Goal: Task Accomplishment & Management: Complete application form

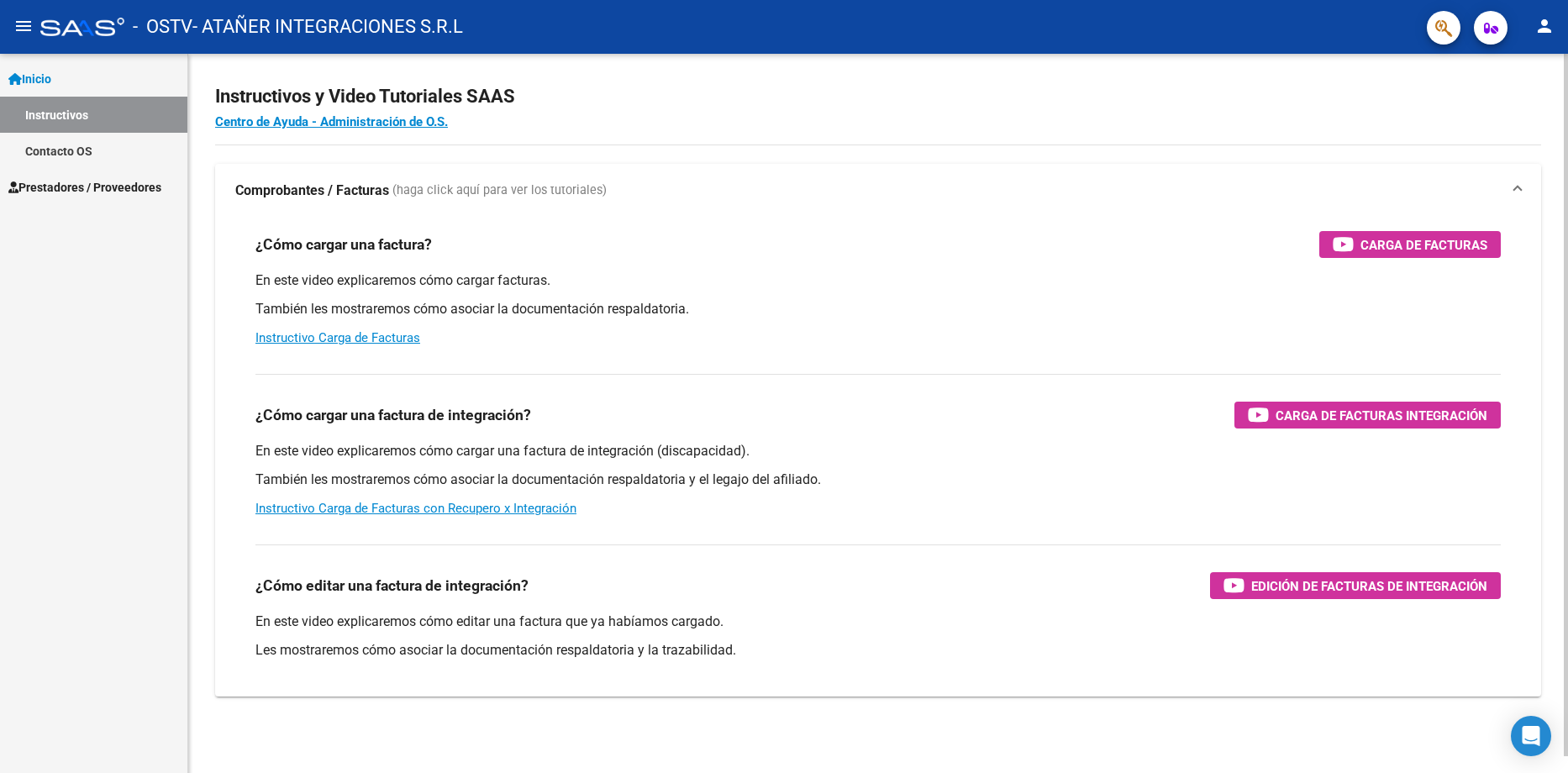
scroll to position [18, 0]
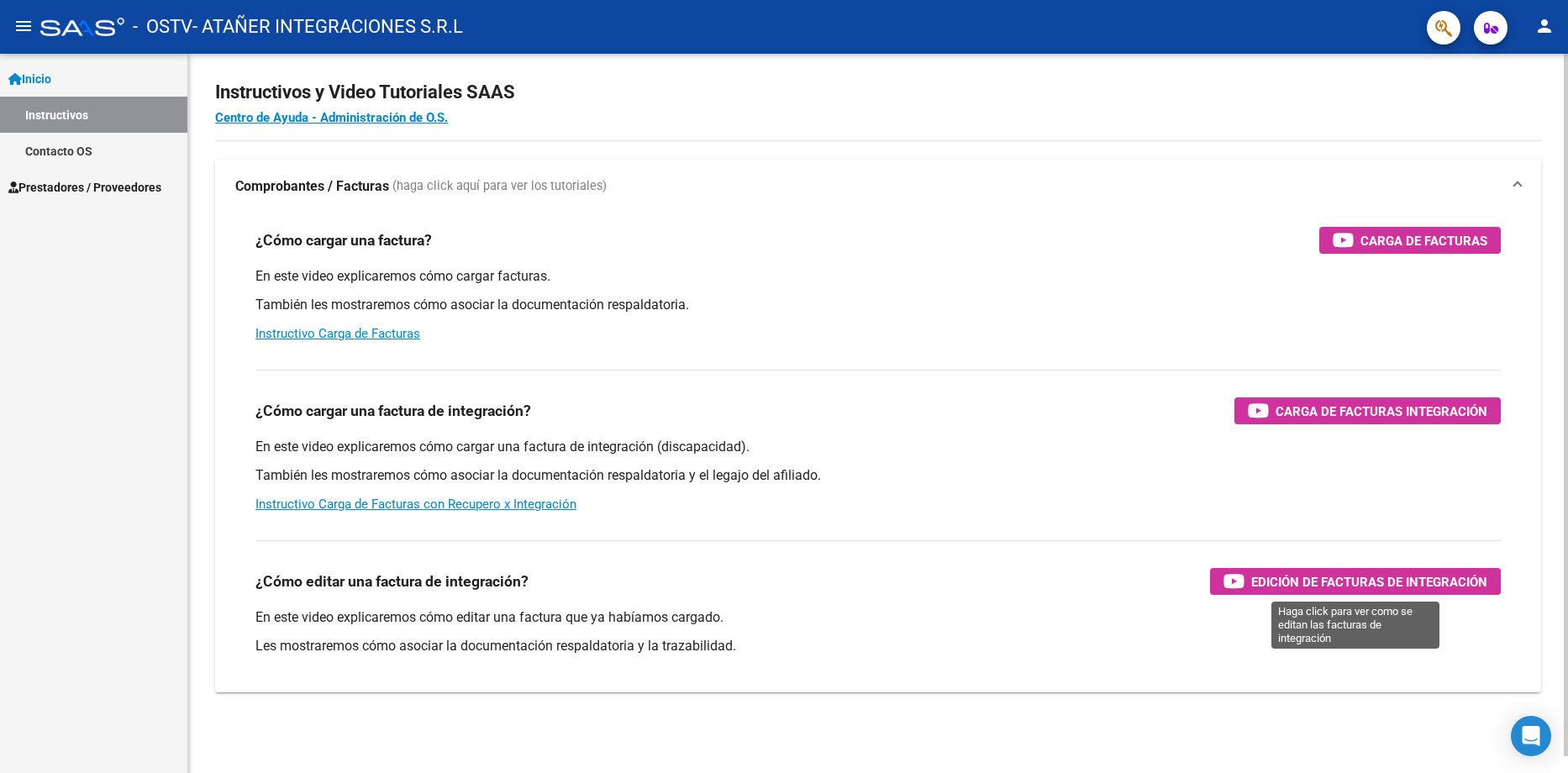
click at [1347, 580] on span "Edición de Facturas de integración" at bounding box center [1370, 581] width 237 height 21
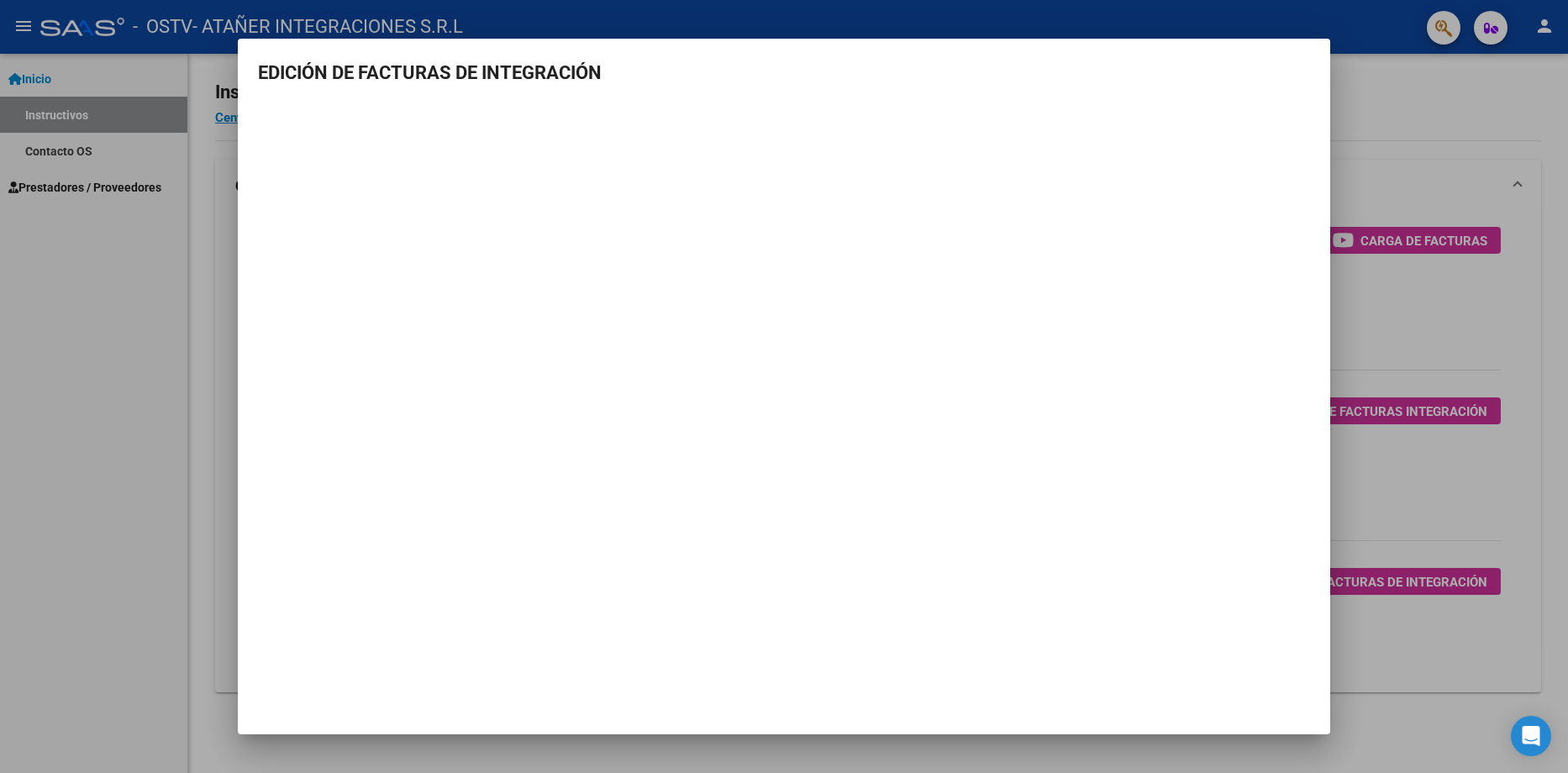
click at [1402, 170] on div at bounding box center [784, 386] width 1568 height 773
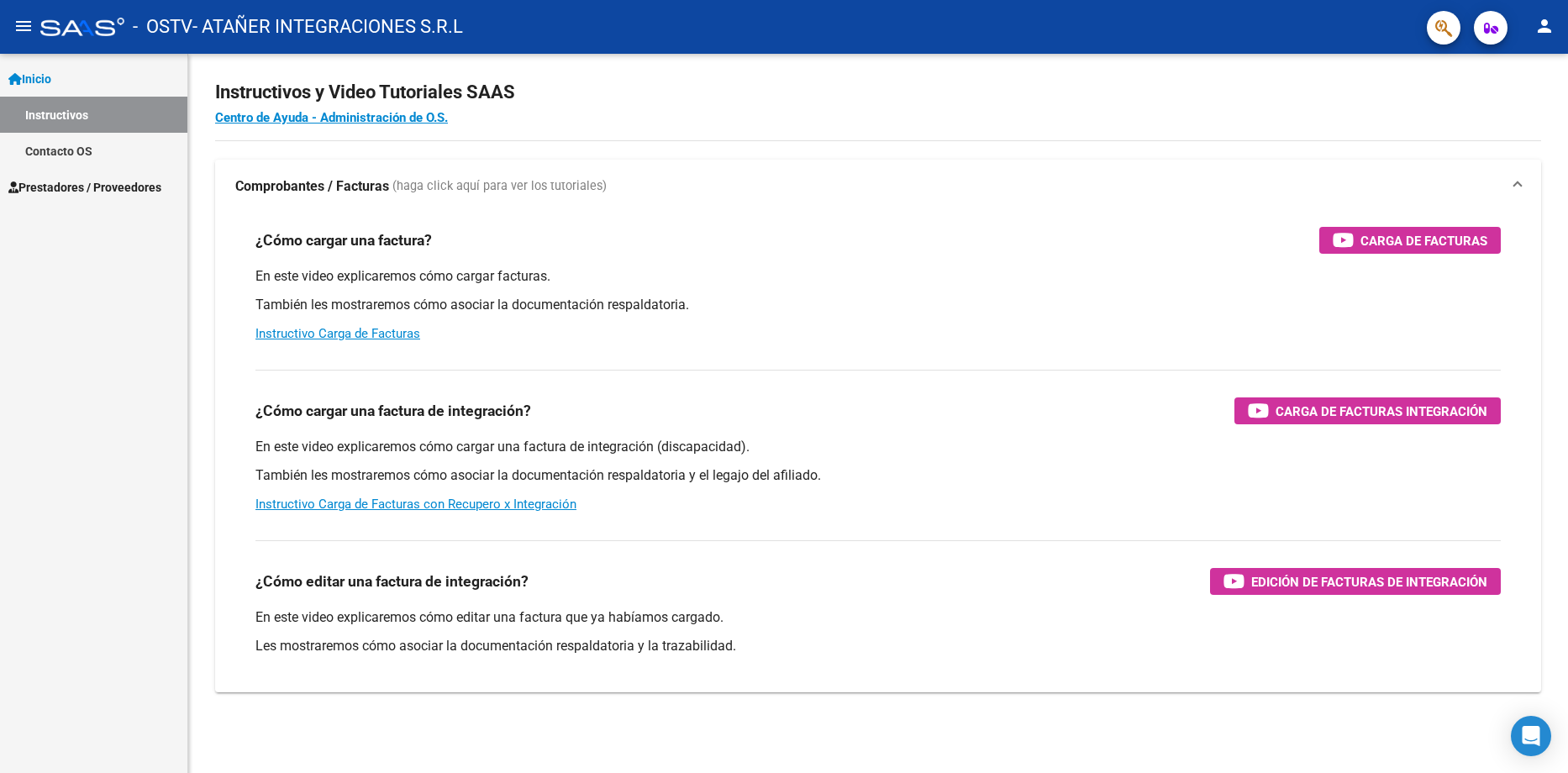
click at [132, 192] on span "Prestadores / Proveedores" at bounding box center [84, 187] width 153 height 19
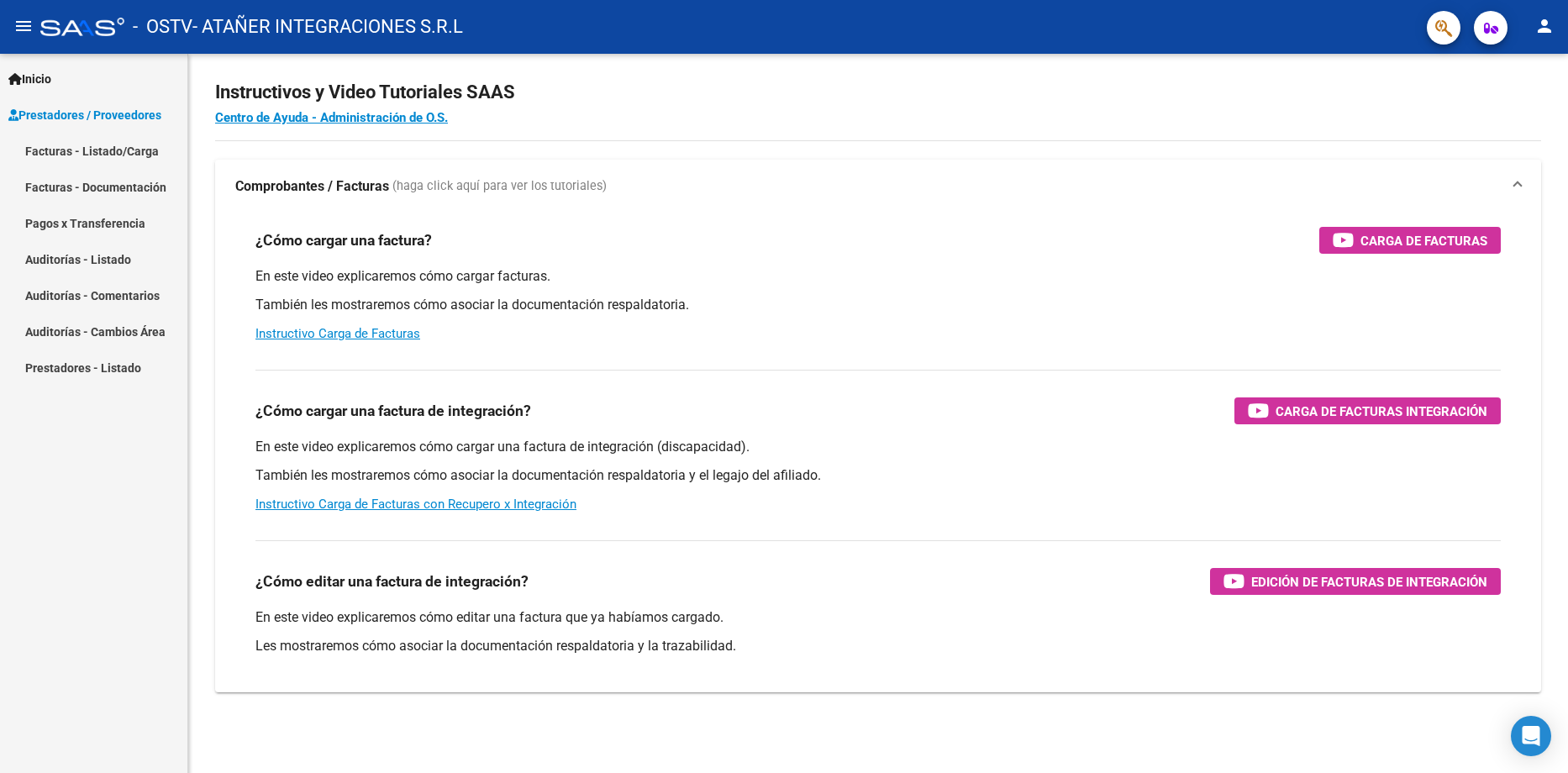
click at [135, 150] on link "Facturas - Listado/Carga" at bounding box center [93, 150] width 187 height 36
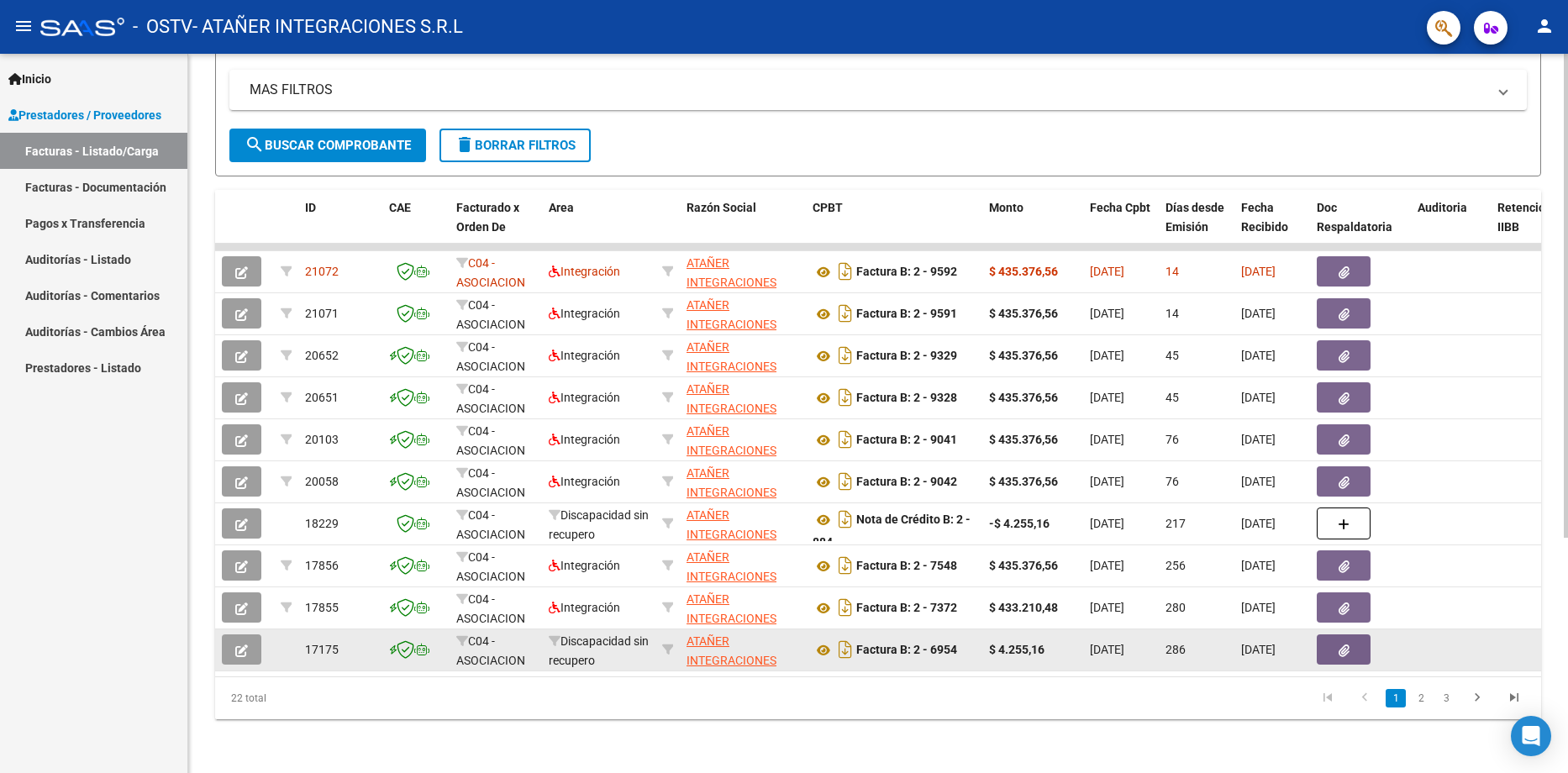
scroll to position [265, 0]
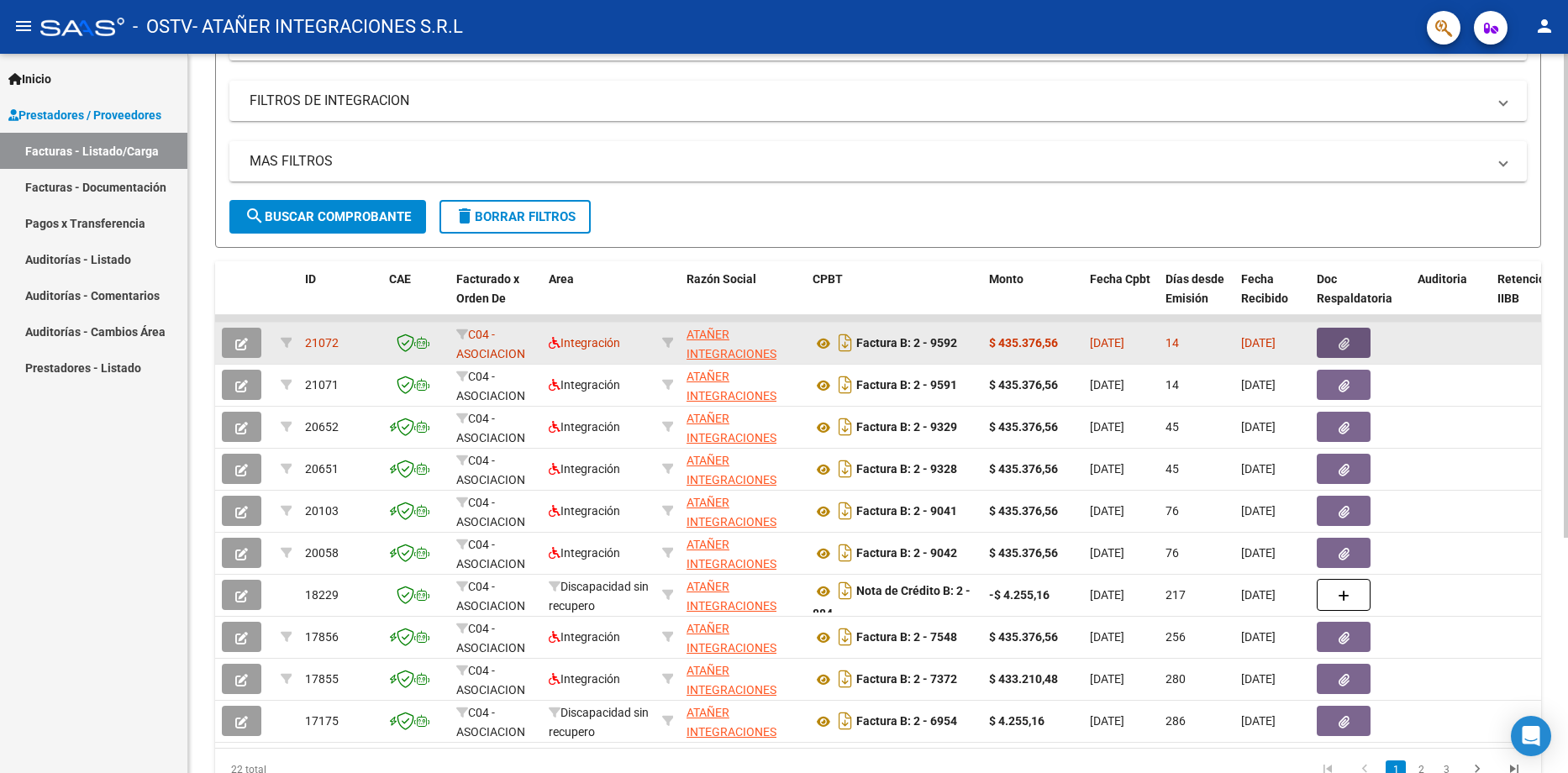
click at [1339, 339] on icon "button" at bounding box center [1344, 344] width 11 height 13
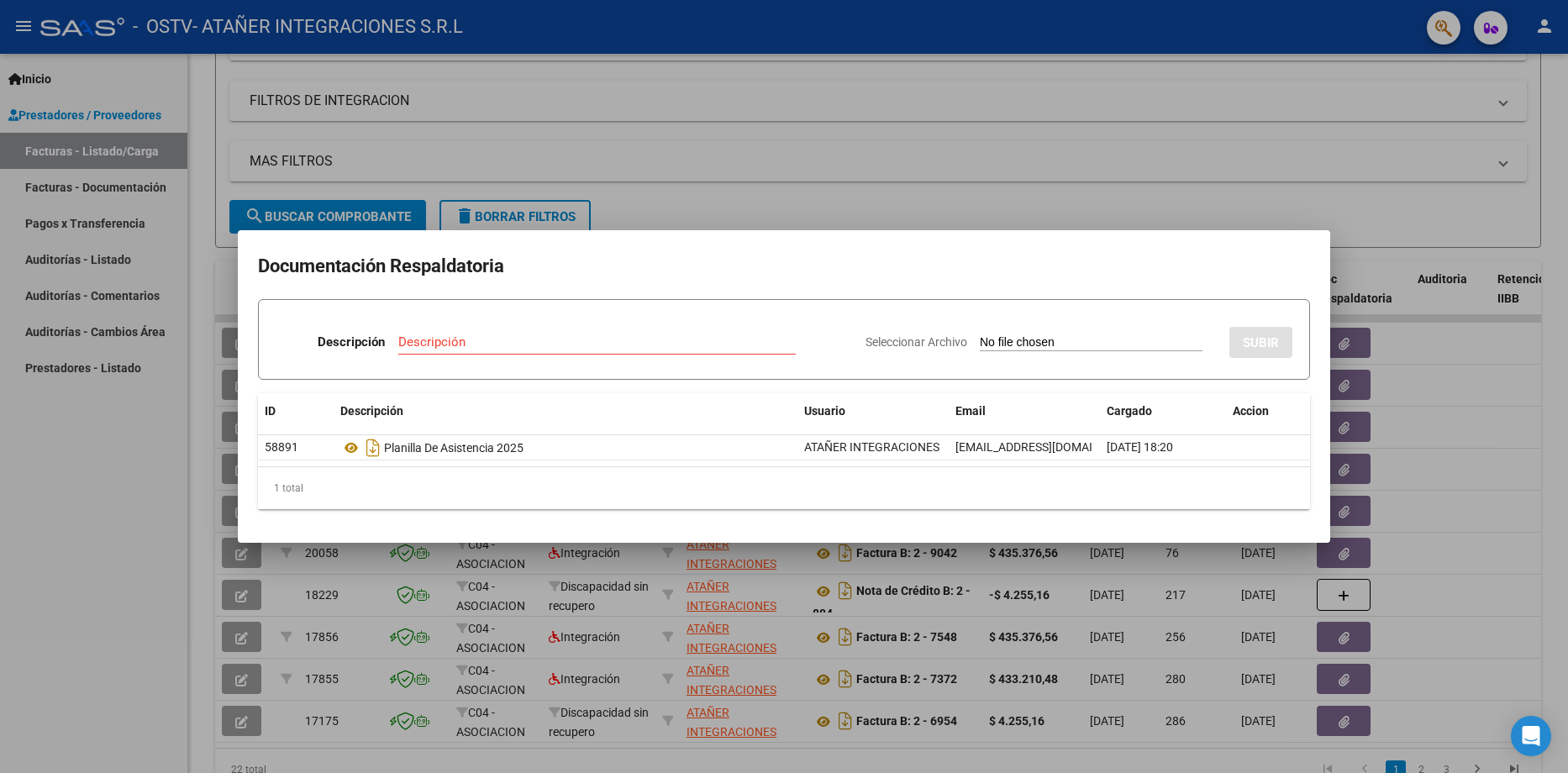
click at [967, 162] on div at bounding box center [784, 386] width 1568 height 773
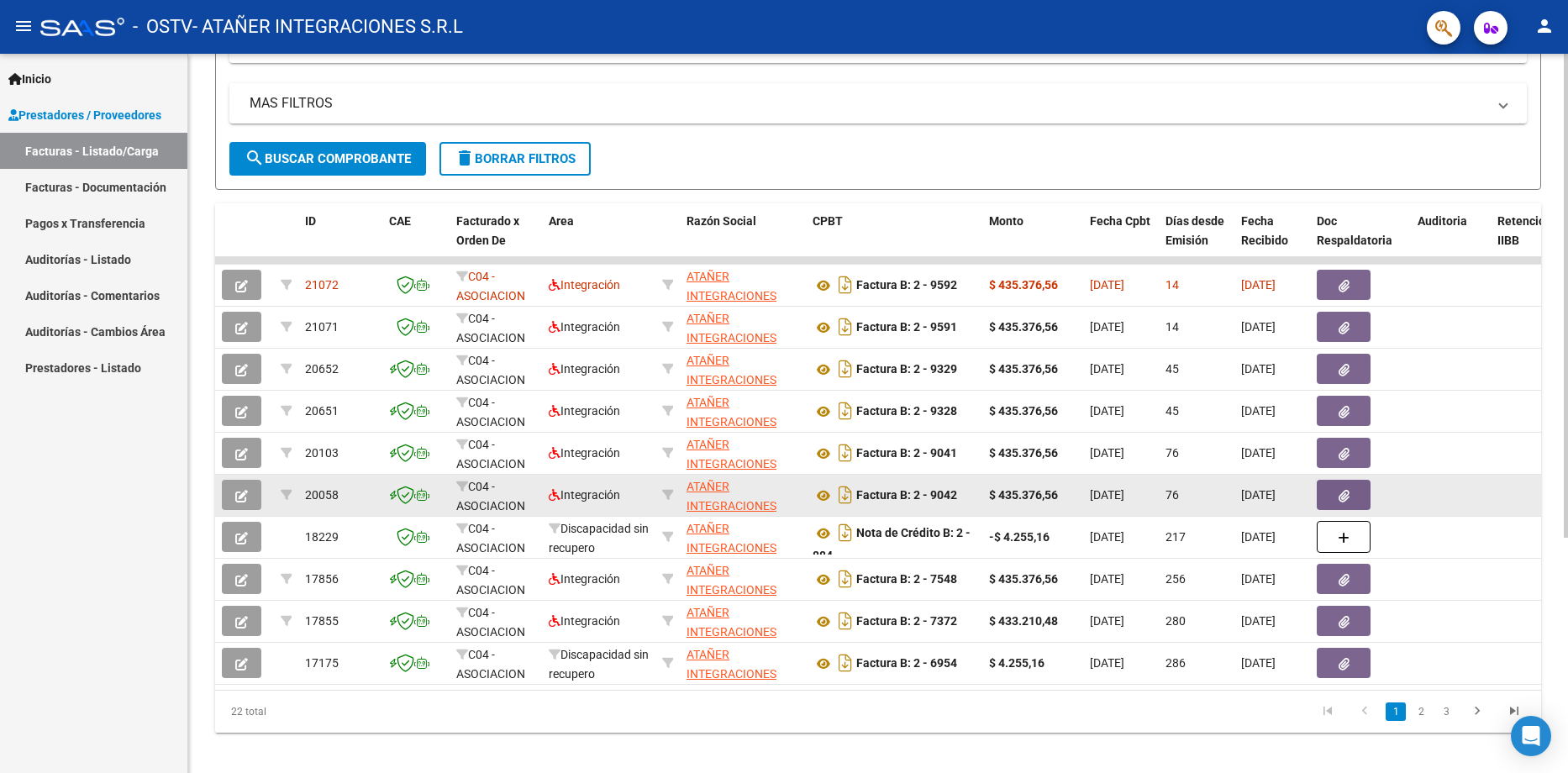
scroll to position [349, 0]
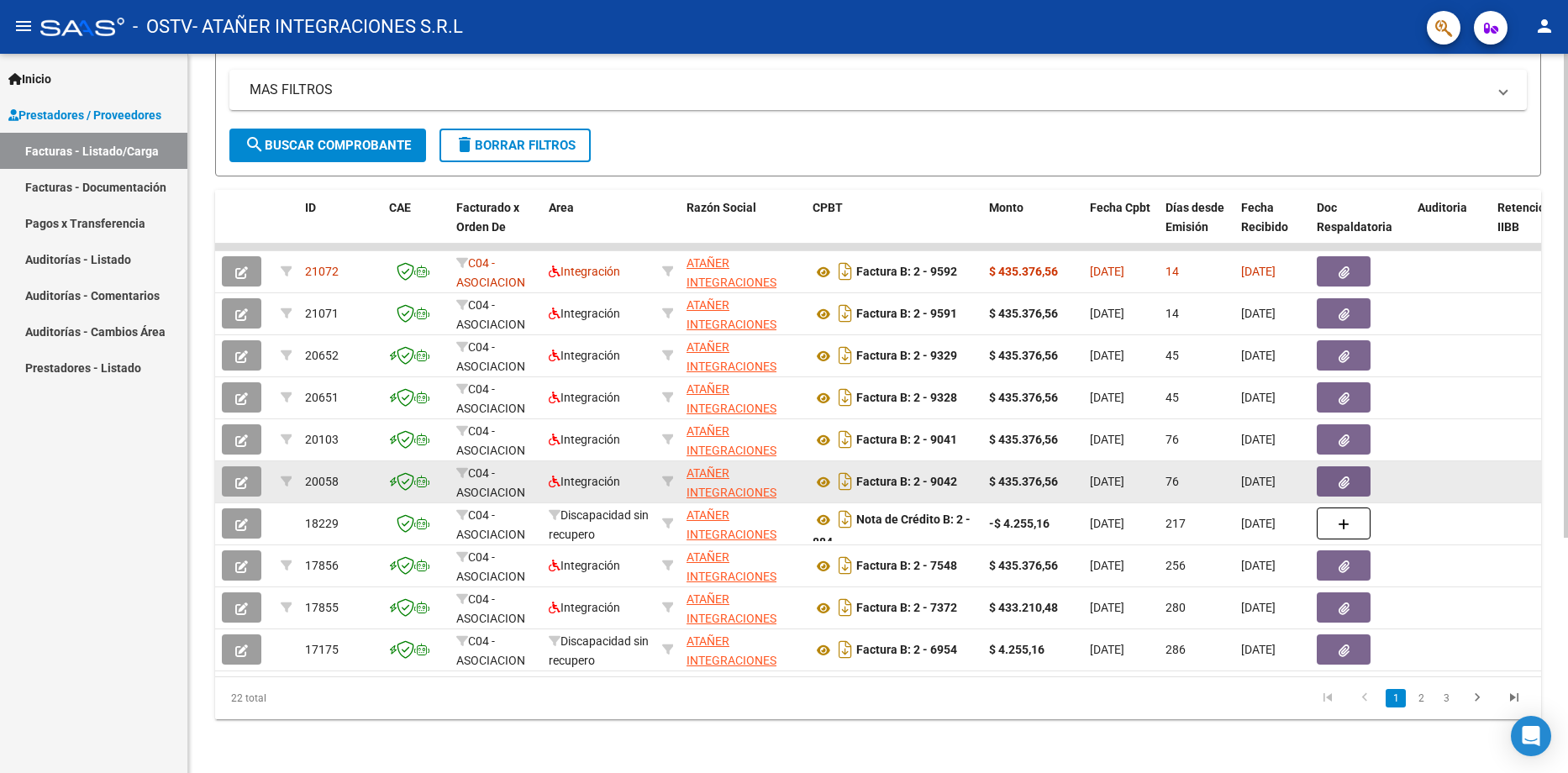
click at [1343, 477] on icon "button" at bounding box center [1344, 483] width 11 height 13
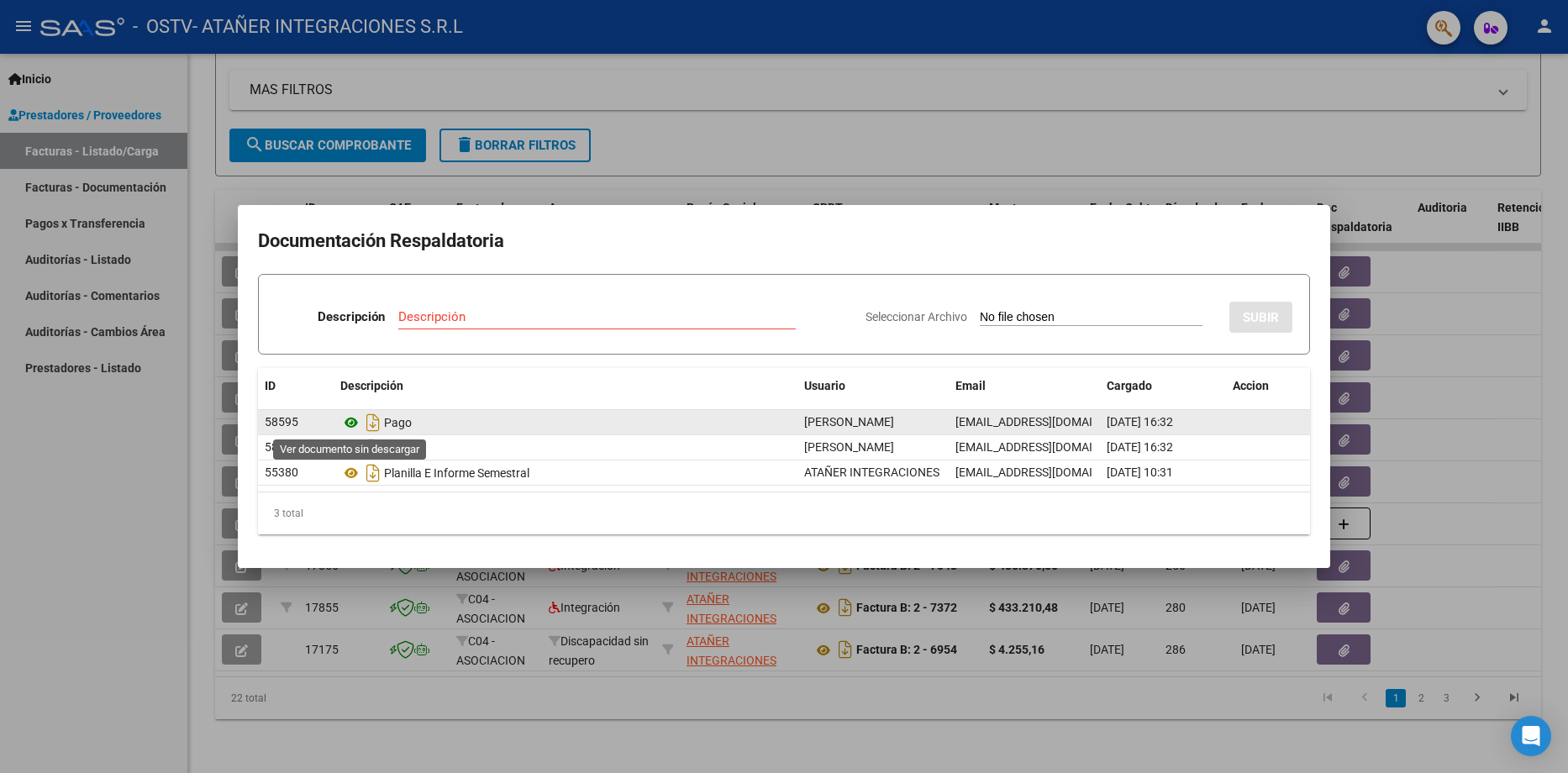
click at [352, 422] on icon at bounding box center [351, 423] width 22 height 21
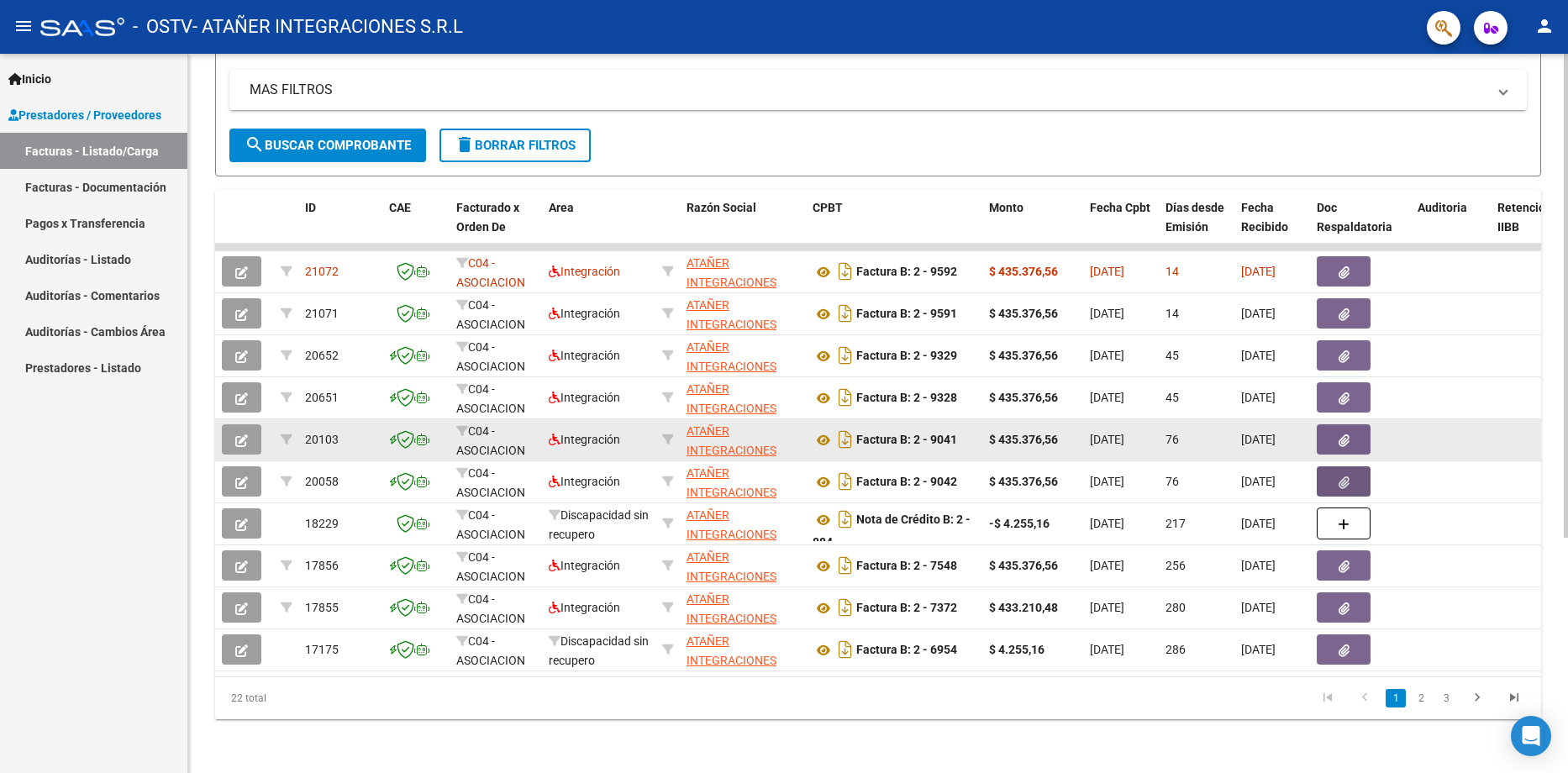
click at [1349, 425] on button "button" at bounding box center [1344, 440] width 54 height 30
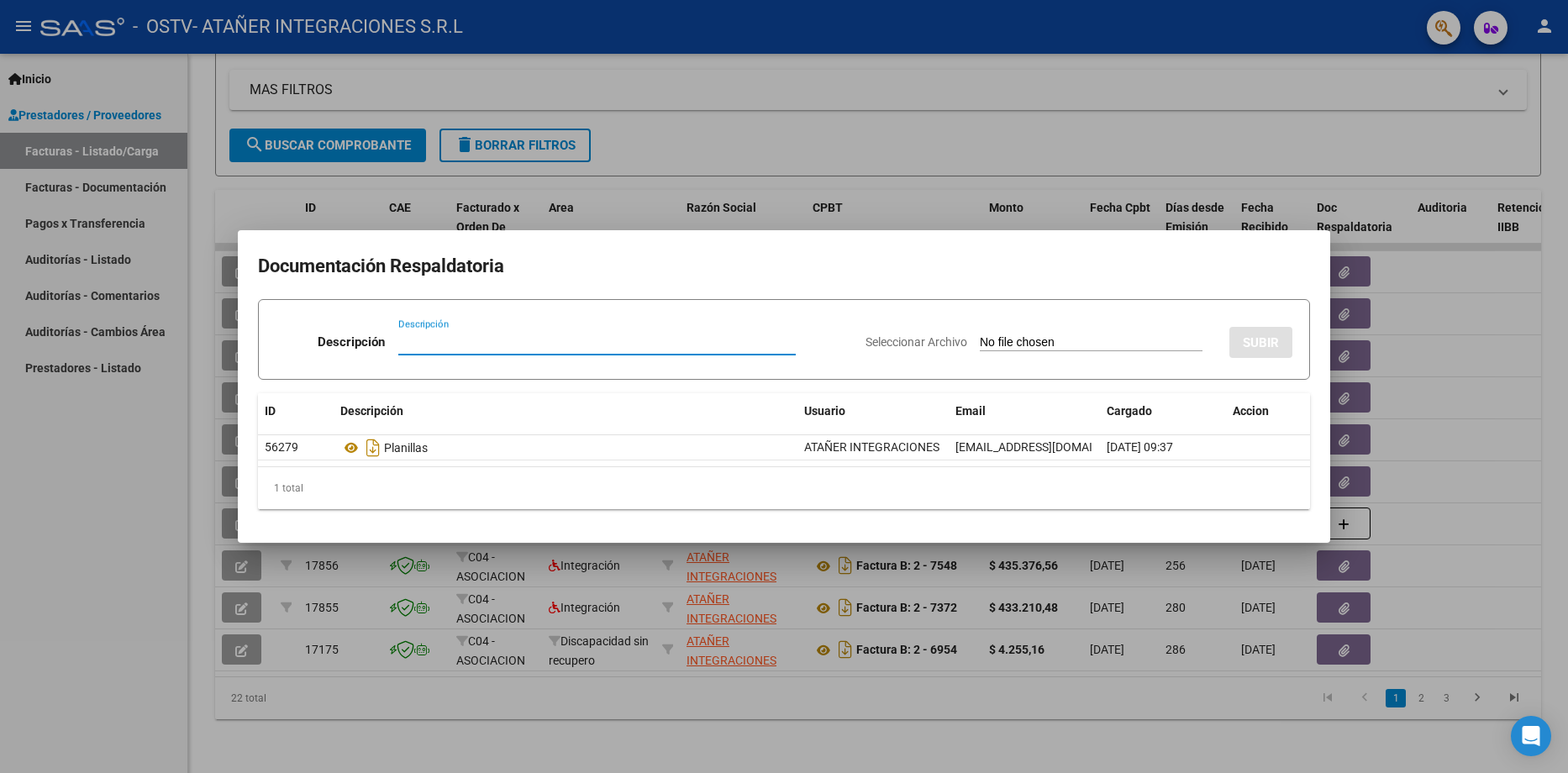
click at [1059, 116] on div at bounding box center [784, 386] width 1568 height 773
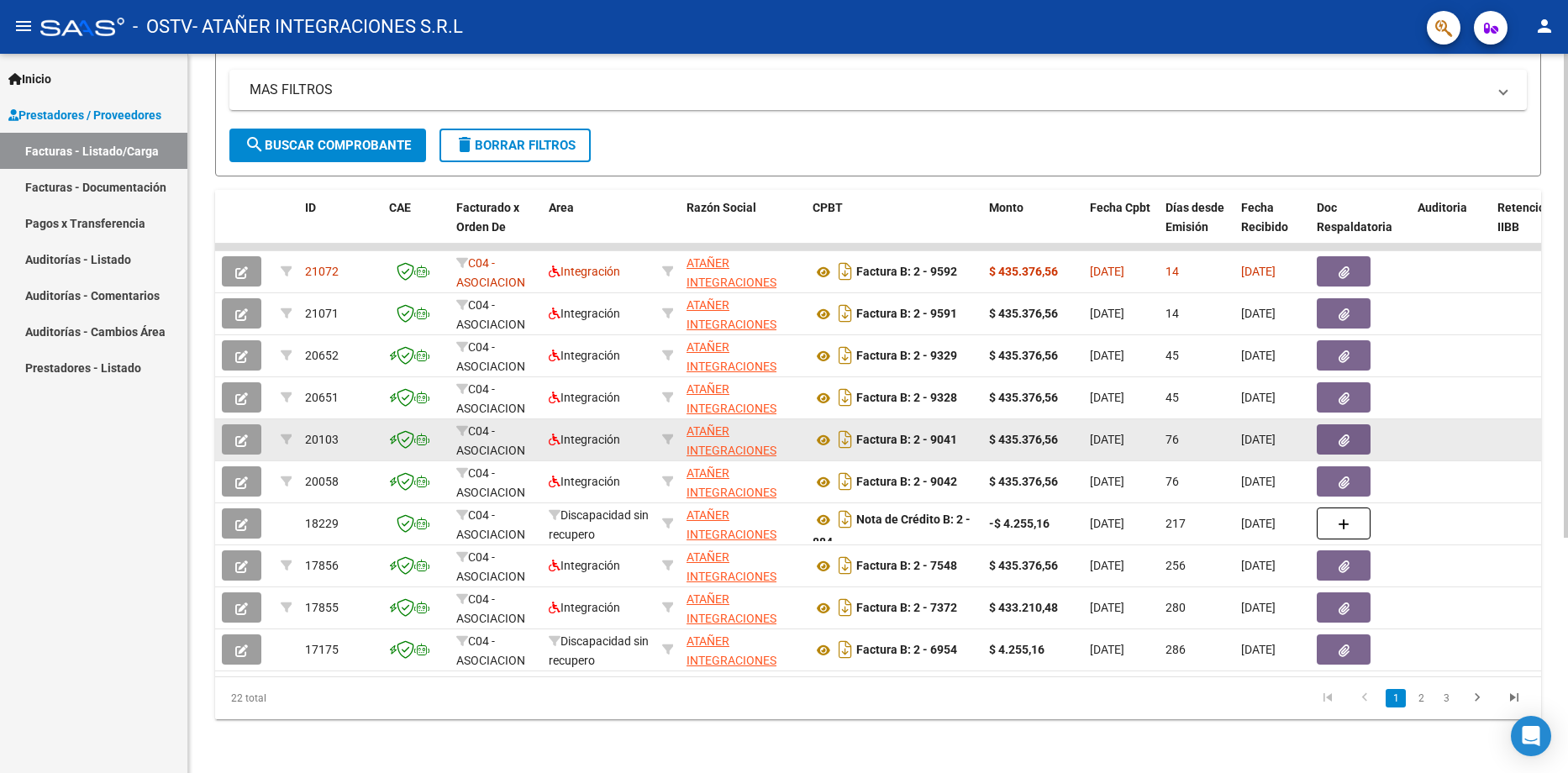
click at [1217, 430] on div "76" at bounding box center [1196, 440] width 62 height 20
click at [1339, 434] on icon "button" at bounding box center [1344, 441] width 11 height 13
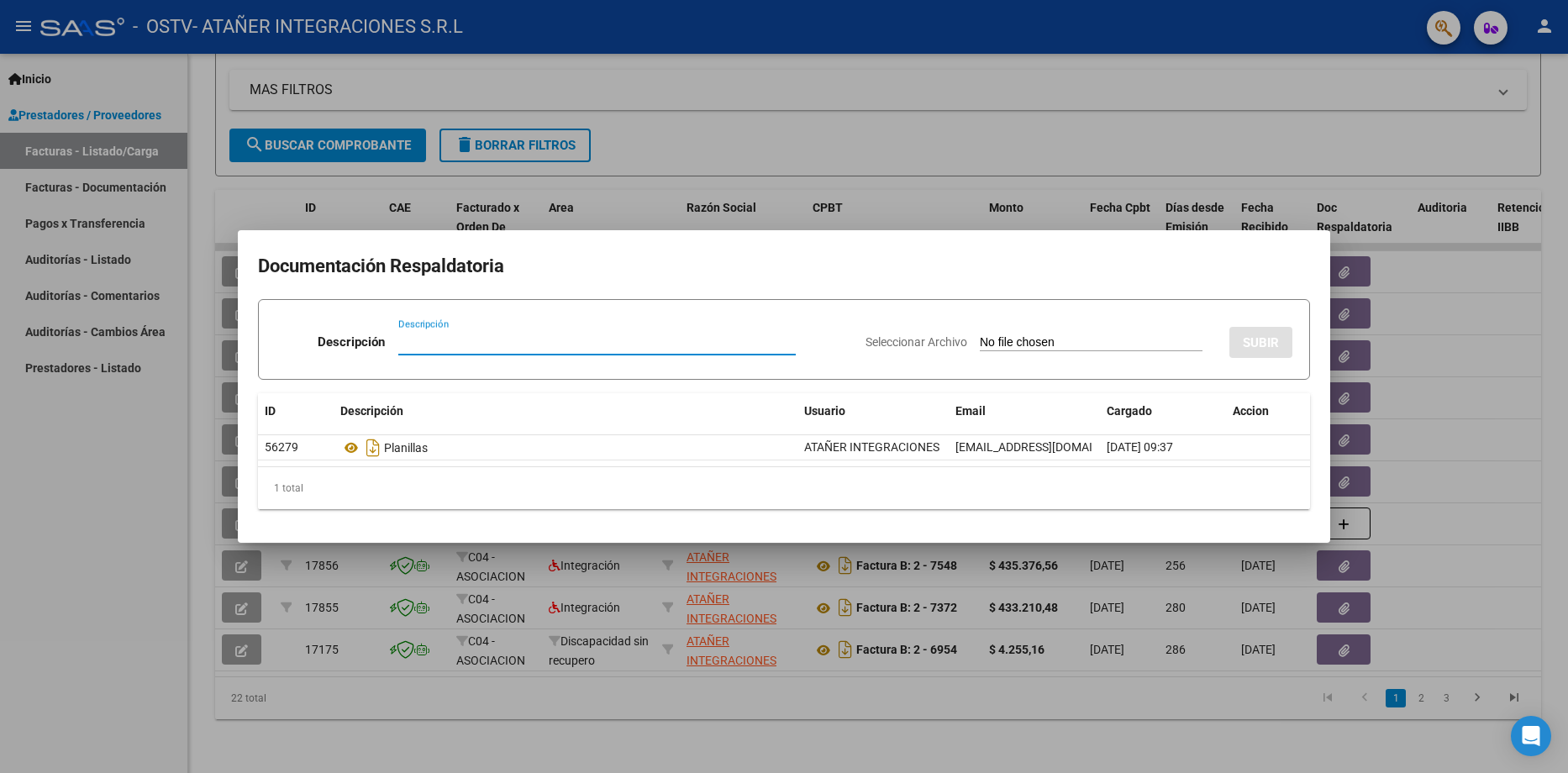
click at [995, 340] on input "Seleccionar Archivo" at bounding box center [1091, 343] width 223 height 16
click at [1285, 167] on div at bounding box center [784, 386] width 1568 height 773
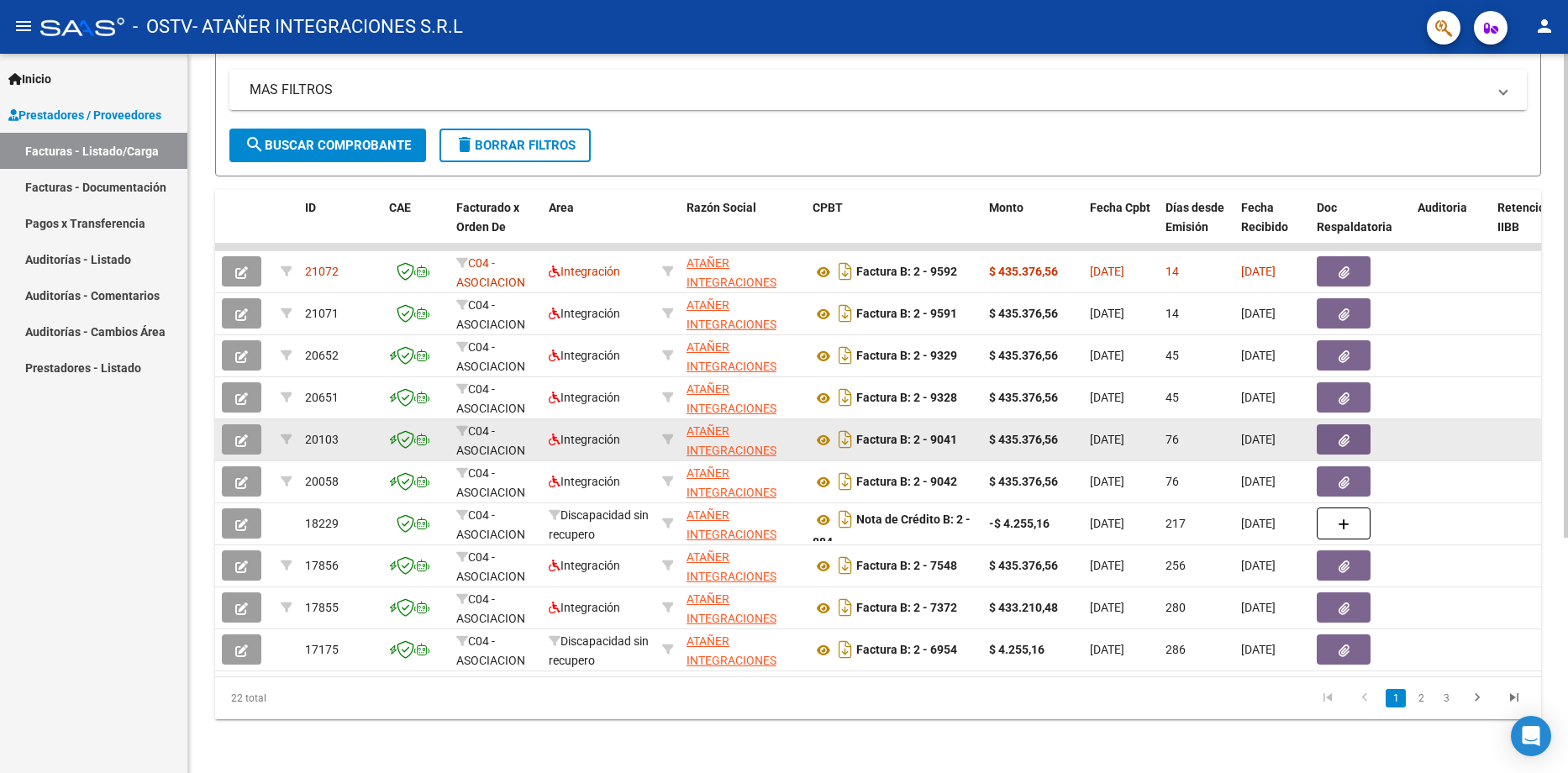
click at [1352, 425] on button "button" at bounding box center [1344, 440] width 54 height 30
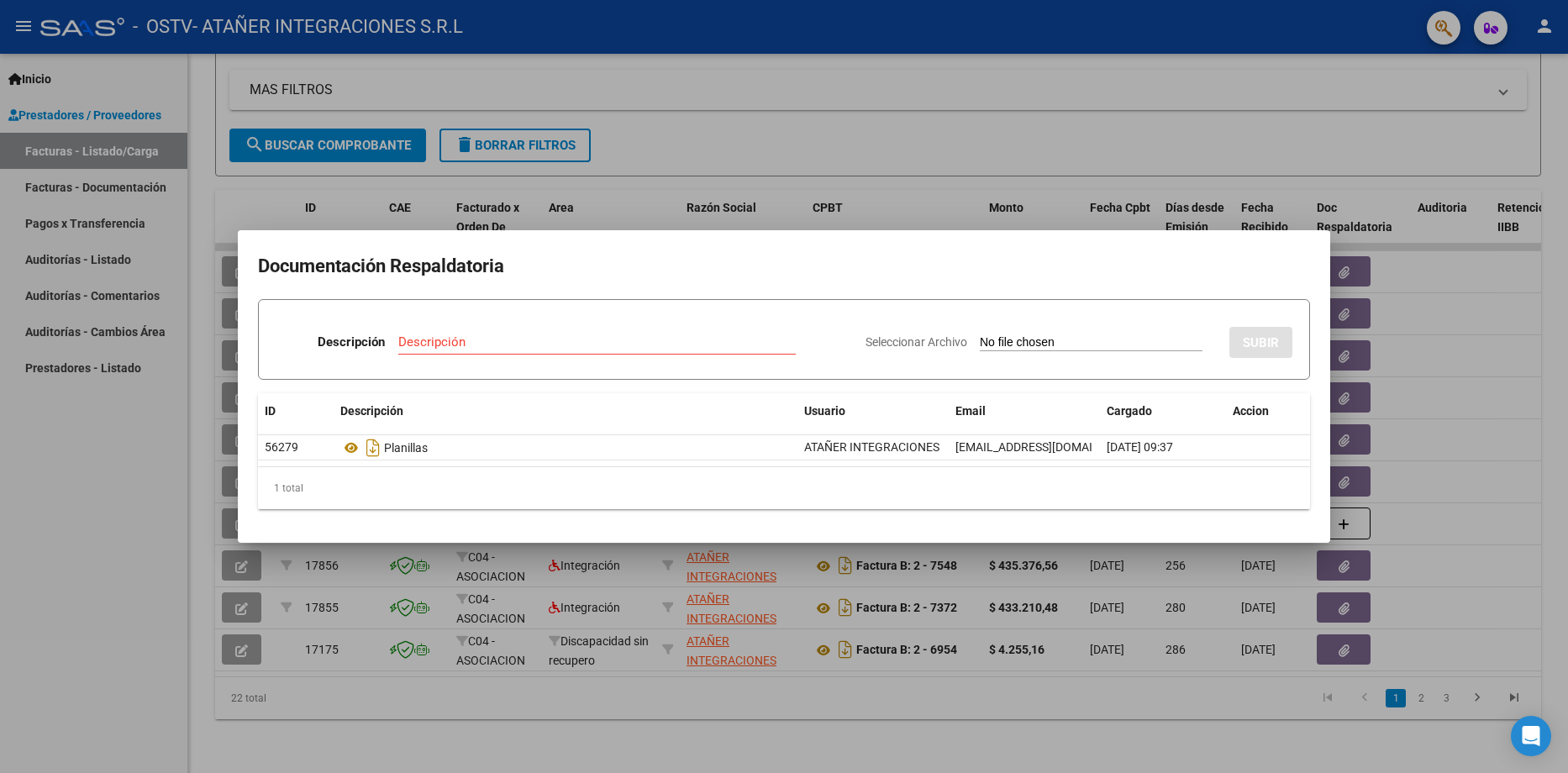
drag, startPoint x: 556, startPoint y: 243, endPoint x: 572, endPoint y: 367, distance: 125.0
click at [572, 367] on mat-dialog-container "Documentación Respaldatoria Descripción Descripción Seleccionar Archivo SUBIR I…" at bounding box center [783, 386] width 1092 height 312
click at [668, 77] on div at bounding box center [784, 386] width 1568 height 773
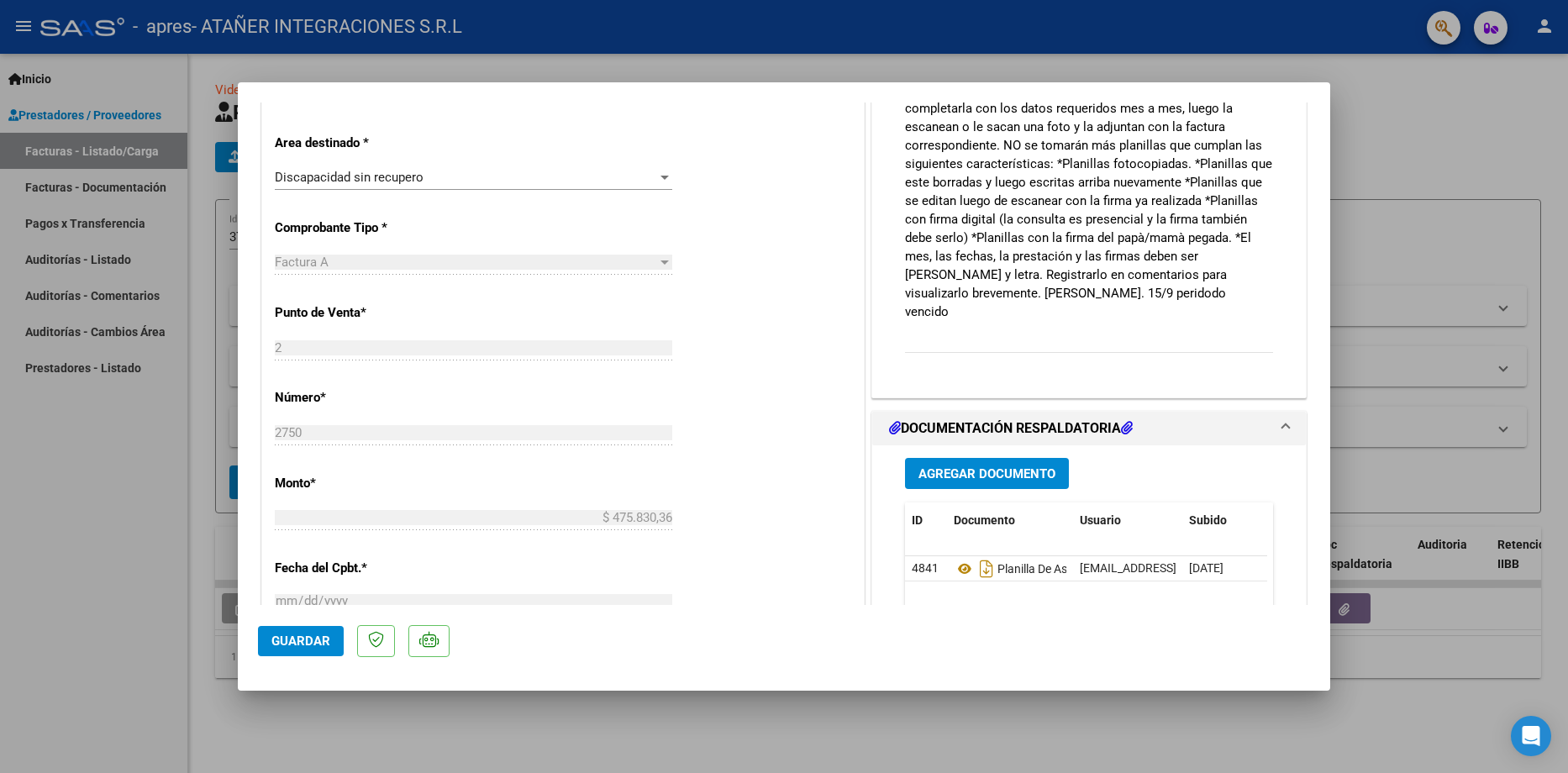
scroll to position [420, 0]
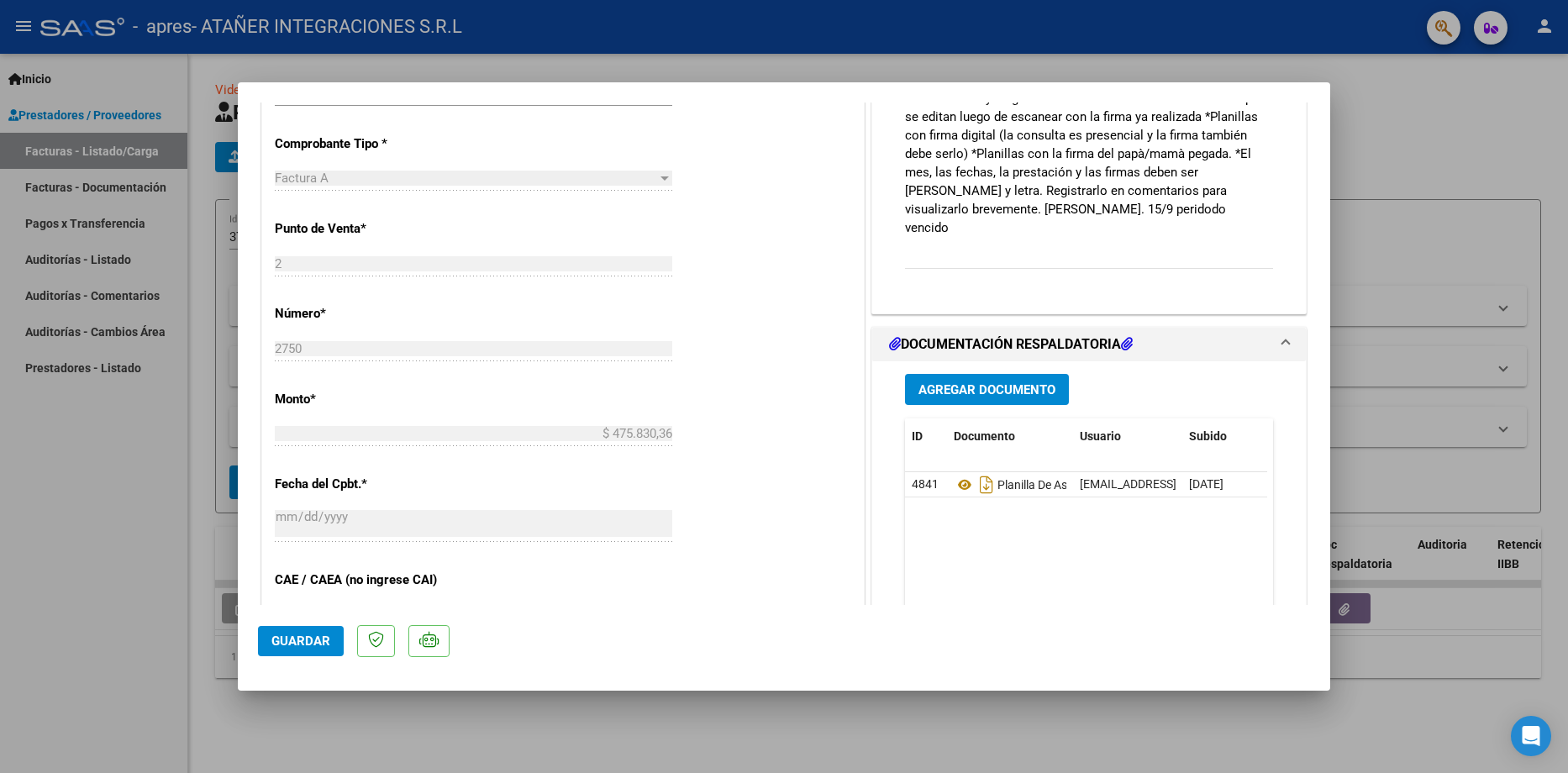
click at [1421, 99] on div at bounding box center [784, 386] width 1568 height 773
type input "$ 0,00"
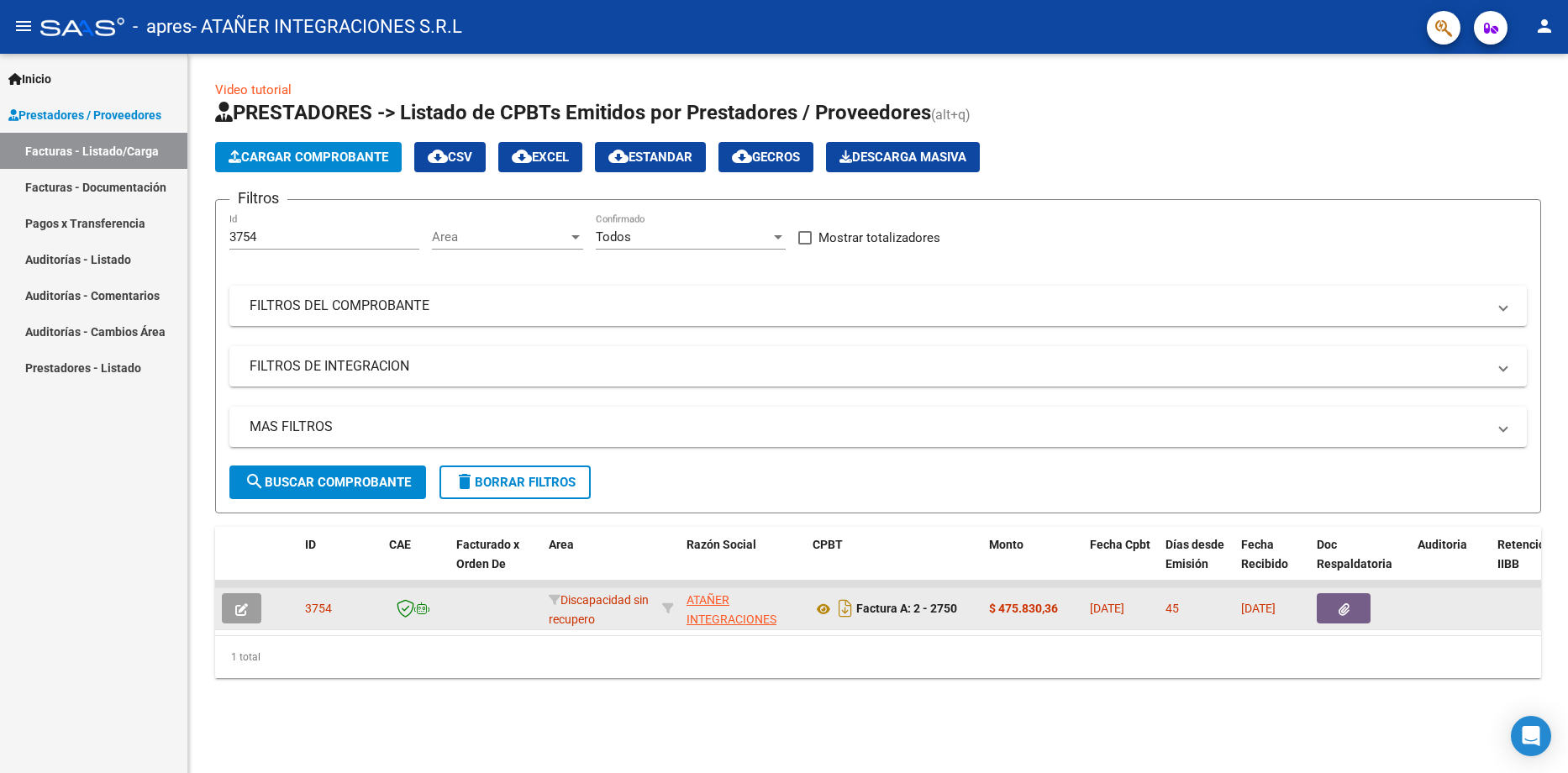
click at [1342, 604] on icon "button" at bounding box center [1344, 609] width 11 height 13
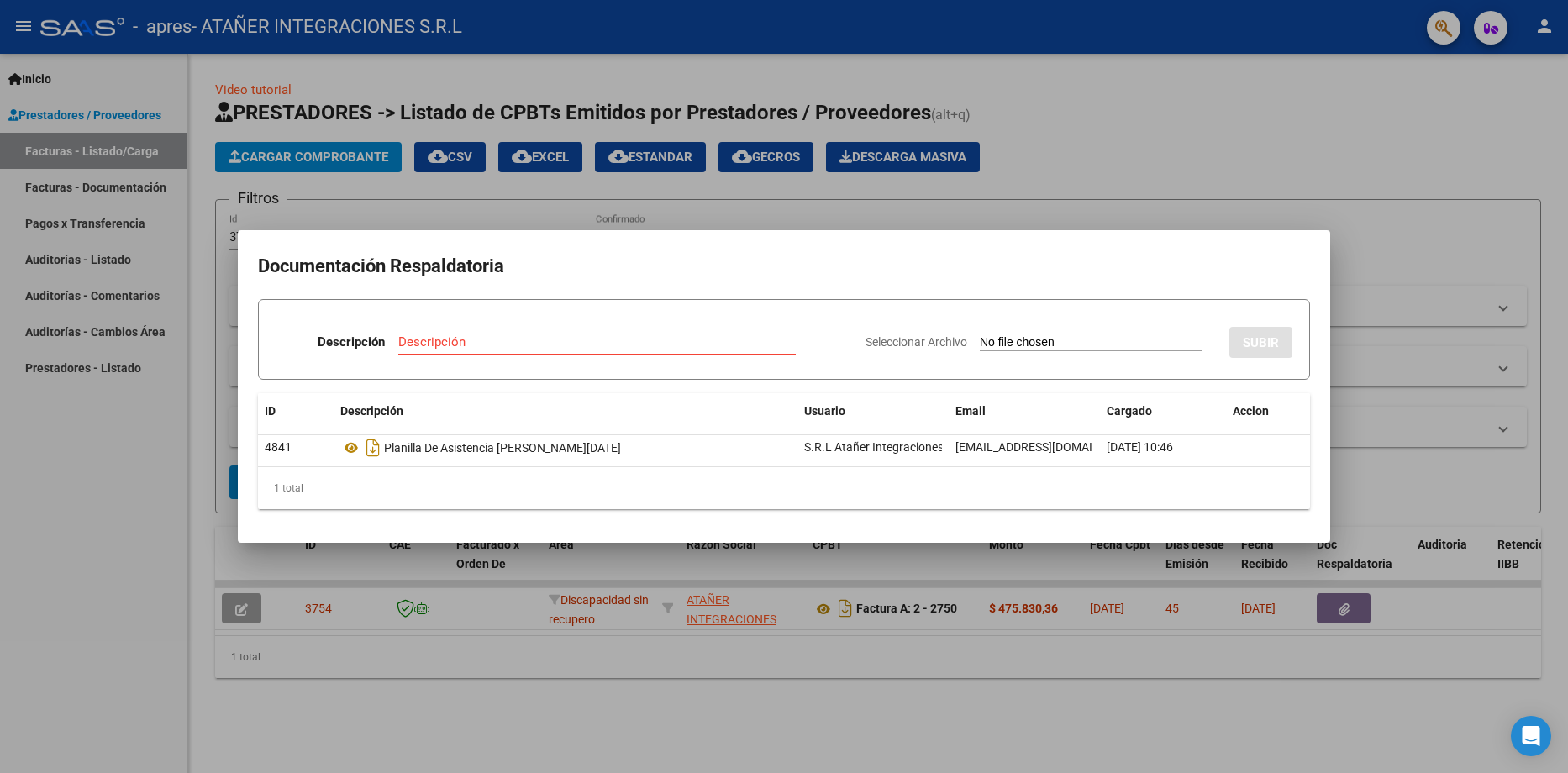
click at [1217, 96] on div at bounding box center [784, 386] width 1568 height 773
